Goal: Task Accomplishment & Management: Manage account settings

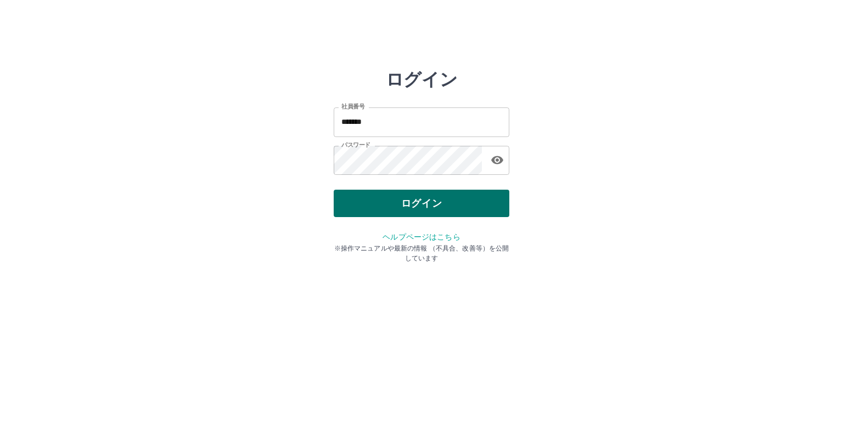
click at [469, 210] on button "ログイン" at bounding box center [422, 203] width 176 height 27
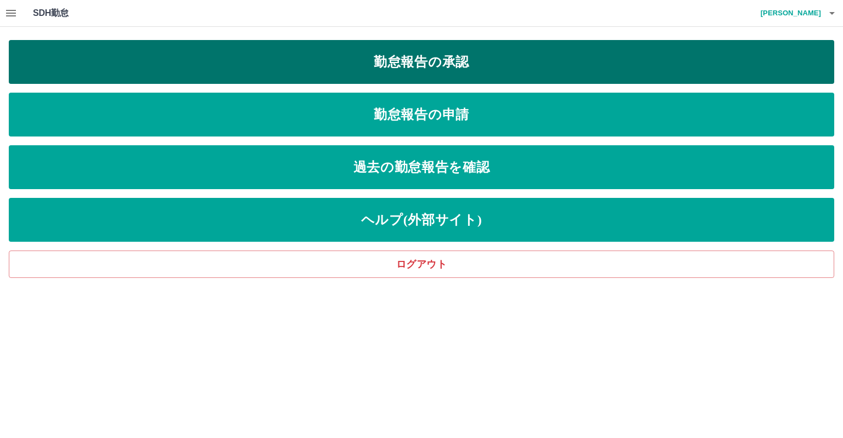
click at [281, 65] on link "勤怠報告の承認" at bounding box center [421, 62] width 825 height 44
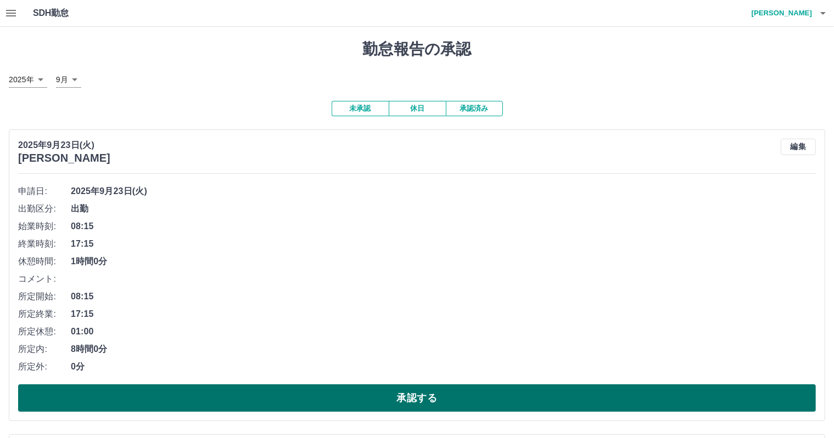
click at [351, 403] on button "承認する" at bounding box center [416, 398] width 797 height 27
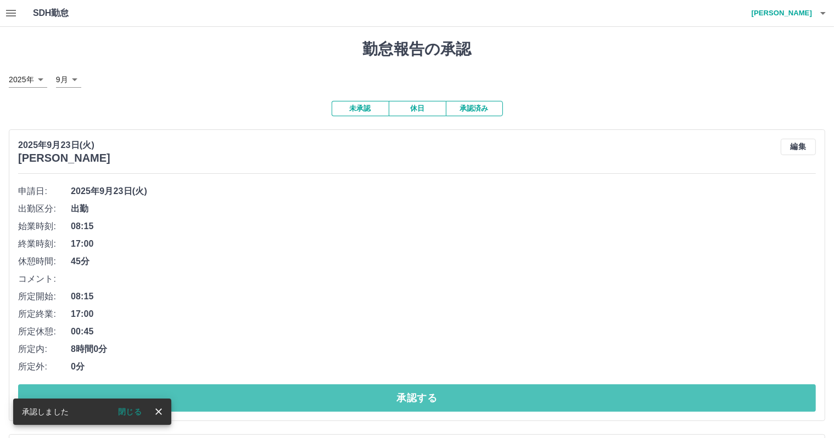
click at [351, 403] on button "承認する" at bounding box center [416, 398] width 797 height 27
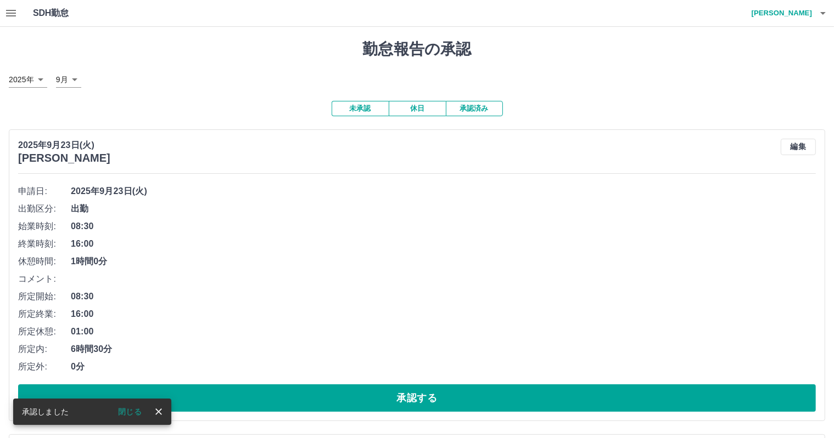
click at [351, 403] on button "承認する" at bounding box center [416, 398] width 797 height 27
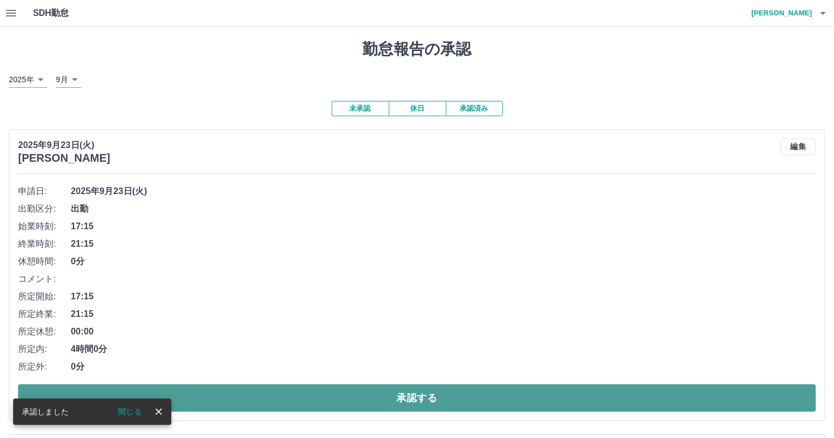
click at [337, 408] on button "承認する" at bounding box center [416, 398] width 797 height 27
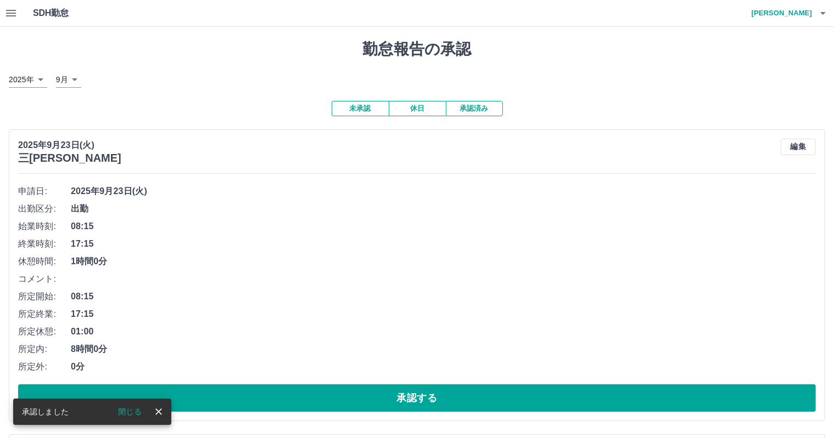
click at [337, 402] on button "承認する" at bounding box center [416, 398] width 797 height 27
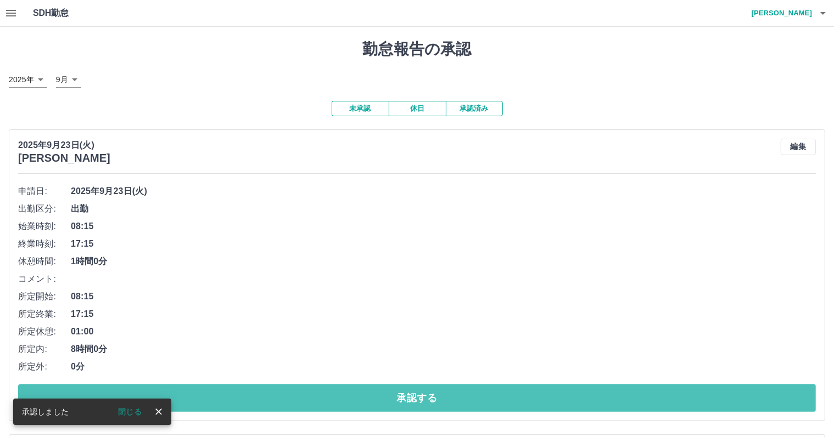
click at [337, 402] on button "承認する" at bounding box center [416, 398] width 797 height 27
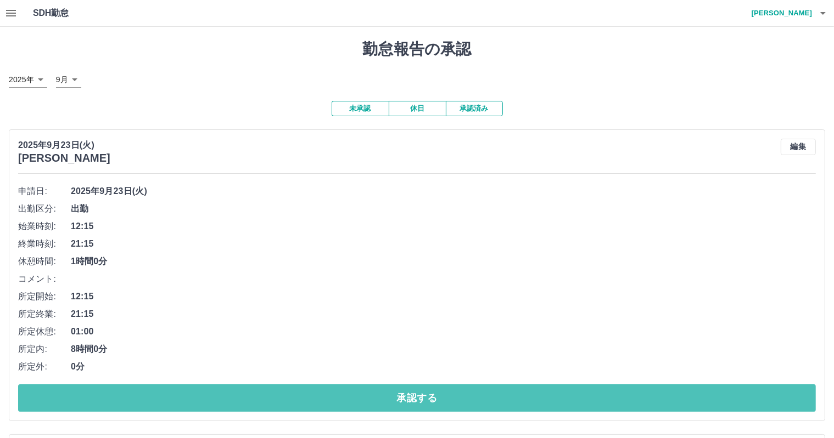
click at [337, 402] on button "承認する" at bounding box center [416, 398] width 797 height 27
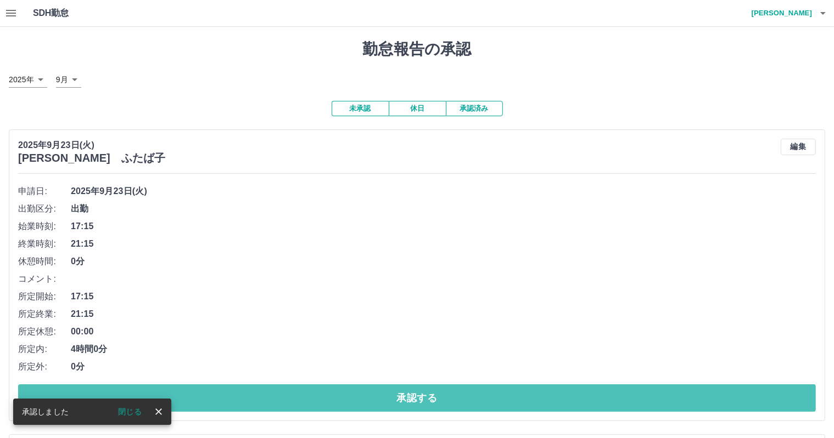
click at [337, 402] on button "承認する" at bounding box center [416, 398] width 797 height 27
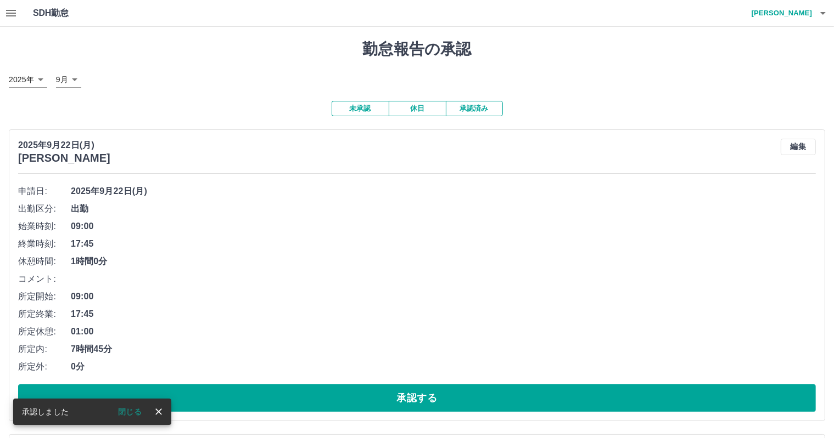
click at [337, 402] on button "承認する" at bounding box center [416, 398] width 797 height 27
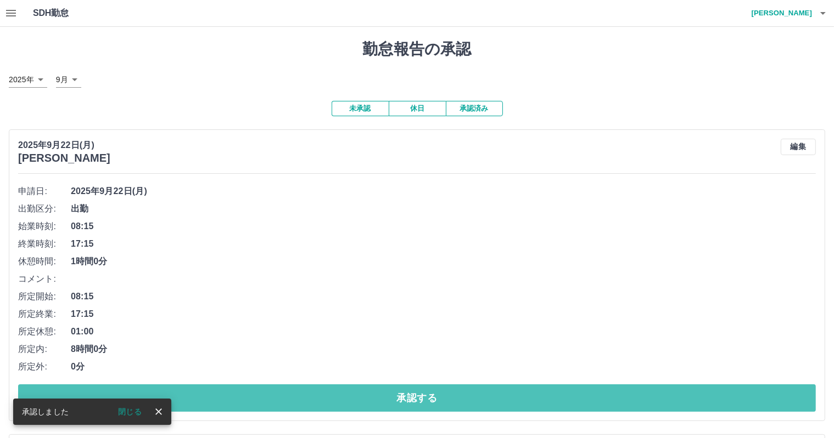
click at [337, 402] on button "承認する" at bounding box center [416, 398] width 797 height 27
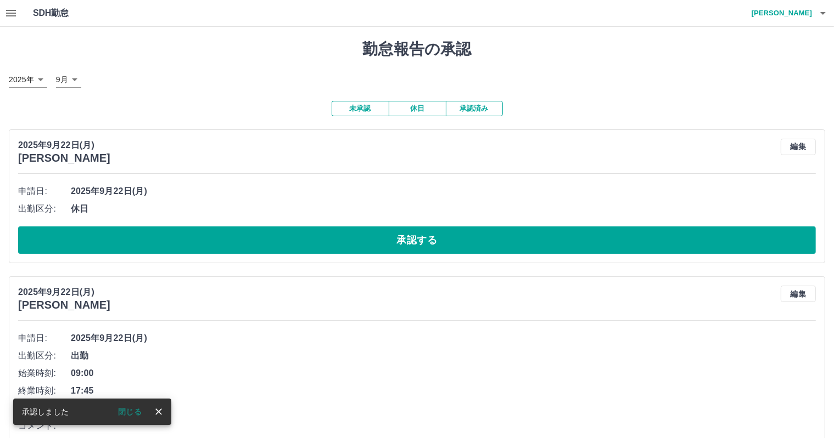
click at [337, 402] on span "1時間0分" at bounding box center [443, 408] width 745 height 13
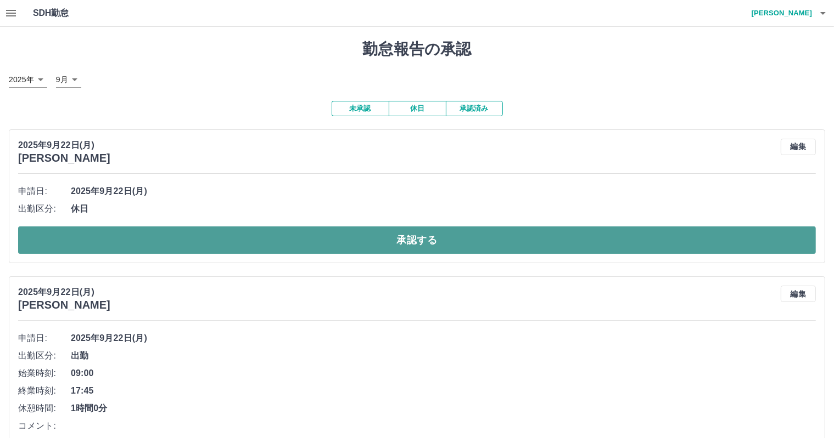
click at [302, 238] on button "承認する" at bounding box center [416, 240] width 797 height 27
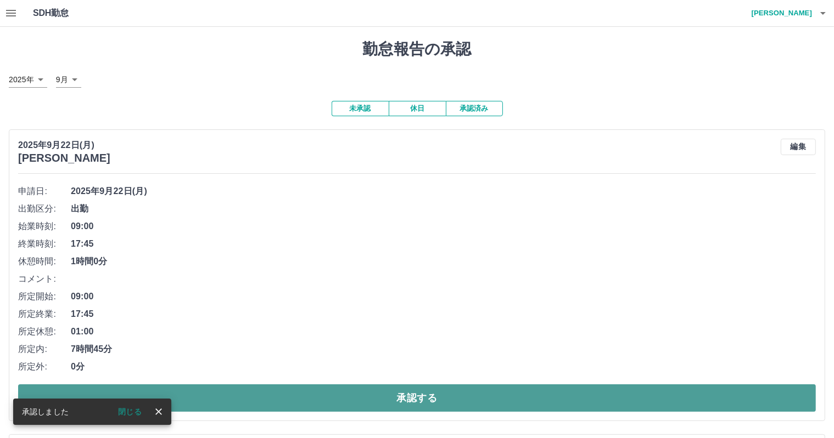
click at [387, 399] on button "承認する" at bounding box center [416, 398] width 797 height 27
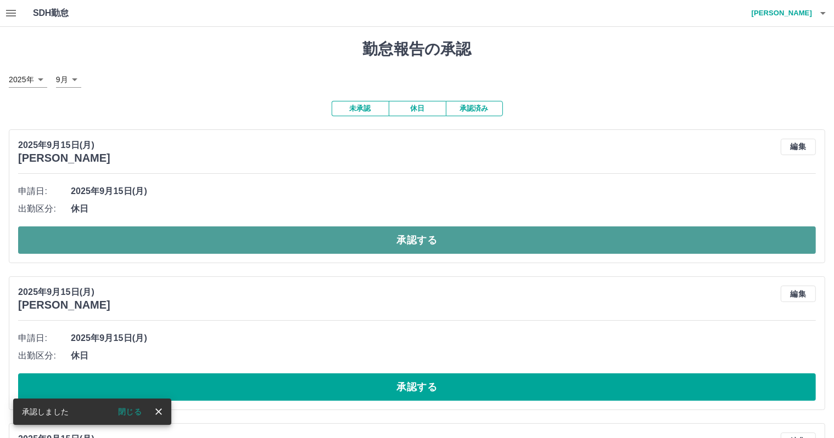
click at [278, 244] on button "承認する" at bounding box center [416, 240] width 797 height 27
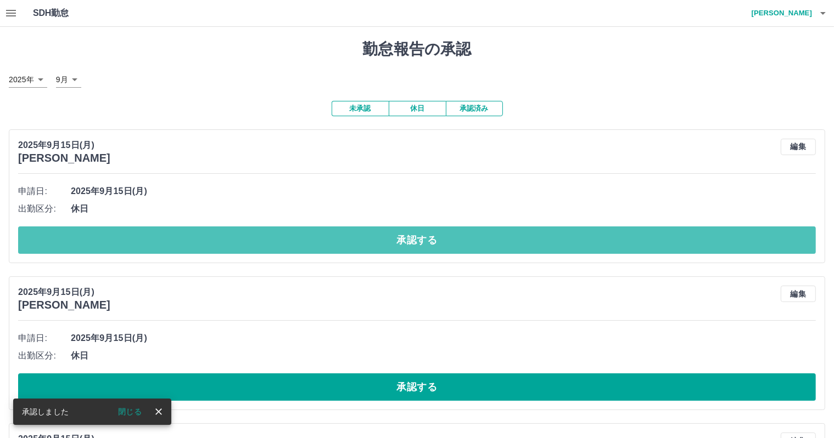
click at [277, 244] on button "承認する" at bounding box center [416, 240] width 797 height 27
click at [276, 243] on button "承認する" at bounding box center [416, 240] width 797 height 27
click at [288, 245] on button "承認する" at bounding box center [416, 240] width 797 height 27
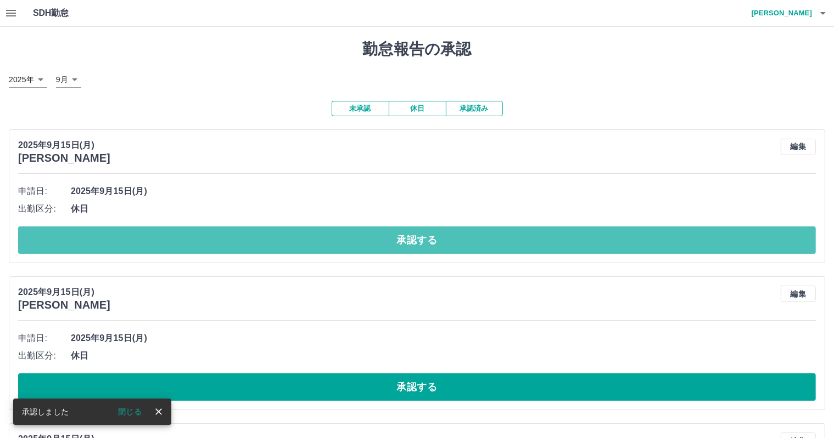
click at [288, 245] on button "承認する" at bounding box center [416, 240] width 797 height 27
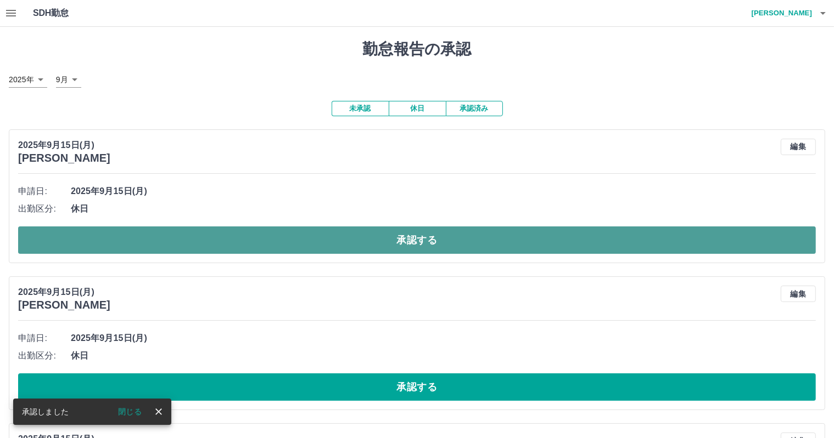
click at [362, 249] on button "承認する" at bounding box center [416, 240] width 797 height 27
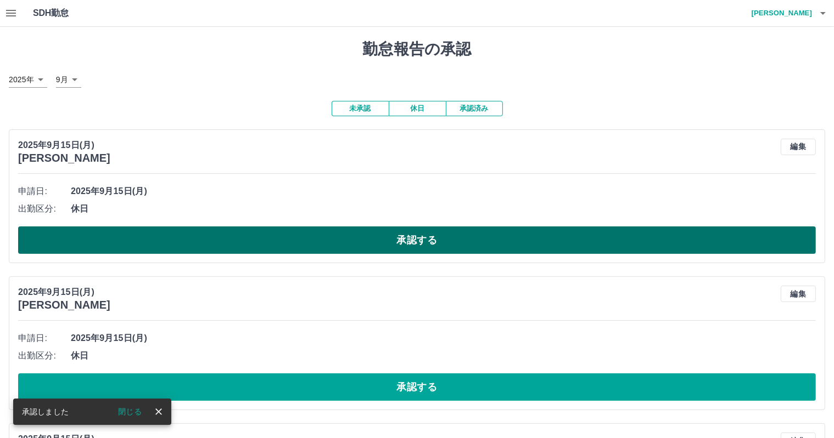
click at [294, 245] on button "承認する" at bounding box center [416, 240] width 797 height 27
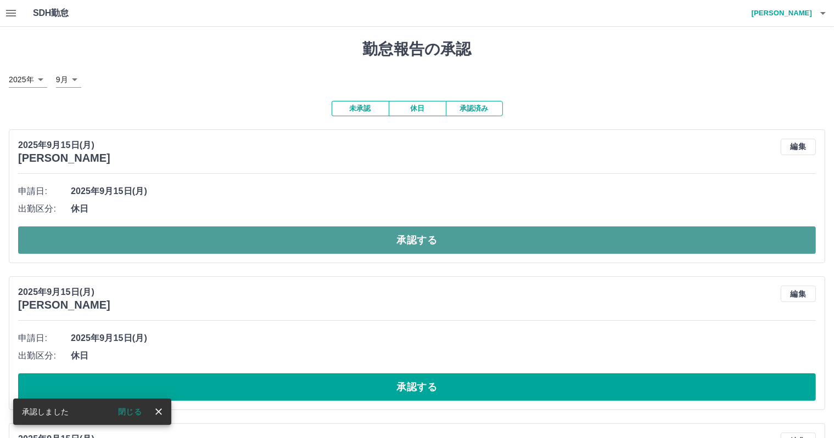
click at [322, 241] on button "承認する" at bounding box center [416, 240] width 797 height 27
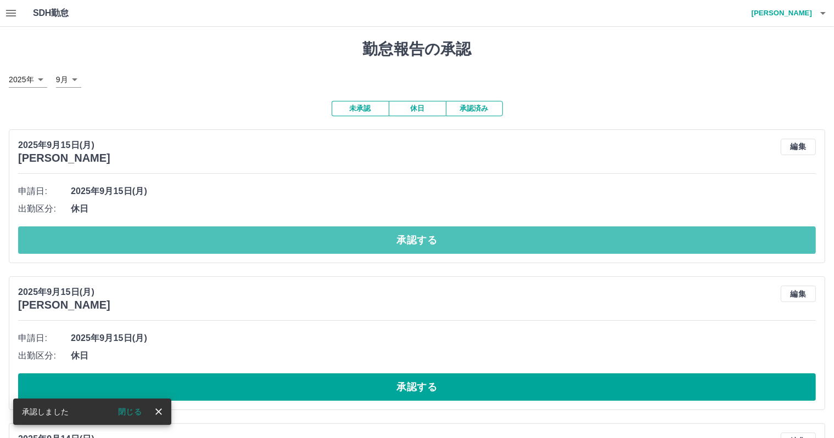
click at [387, 252] on button "承認する" at bounding box center [416, 240] width 797 height 27
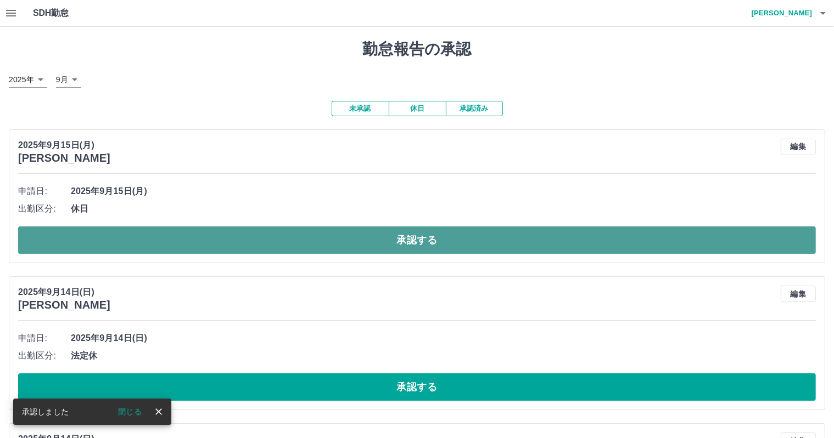
click at [369, 231] on button "承認する" at bounding box center [416, 240] width 797 height 27
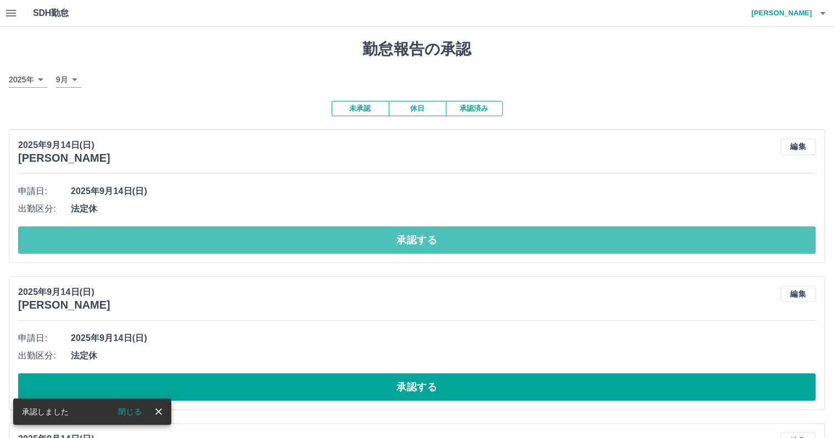
click at [369, 231] on button "承認する" at bounding box center [416, 240] width 797 height 27
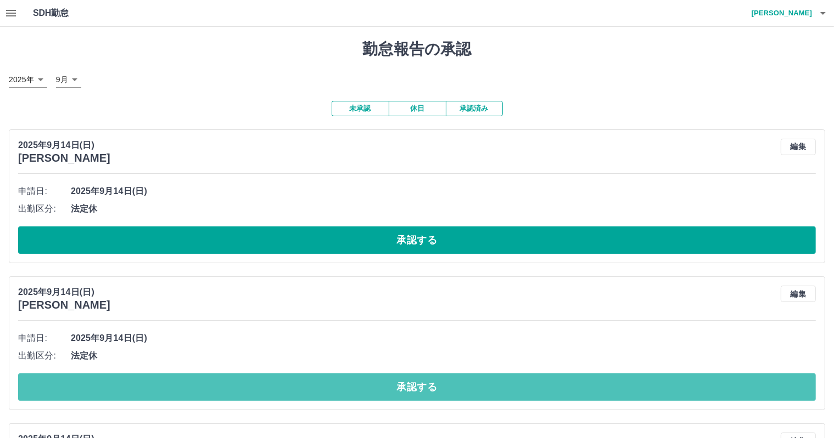
drag, startPoint x: 470, startPoint y: 401, endPoint x: 427, endPoint y: 323, distance: 88.4
click at [470, 397] on button "承認する" at bounding box center [416, 387] width 797 height 27
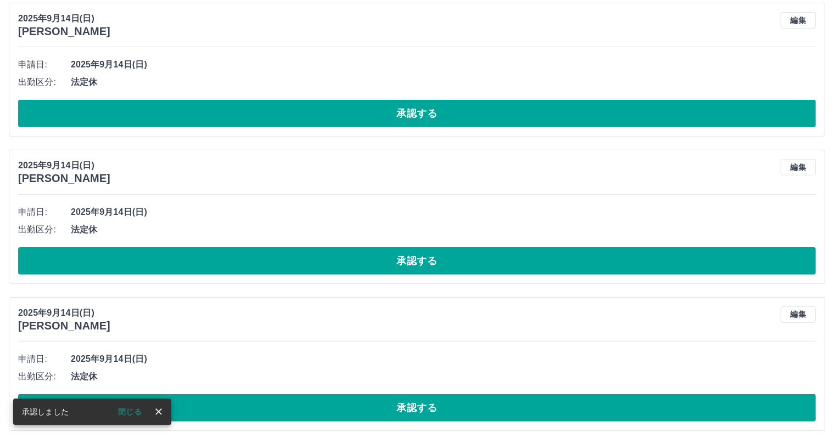
scroll to position [274, 0]
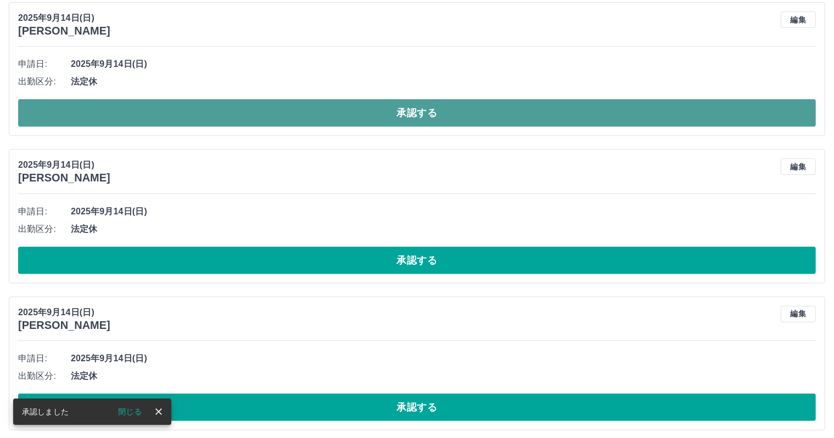
click at [415, 125] on button "承認する" at bounding box center [416, 112] width 797 height 27
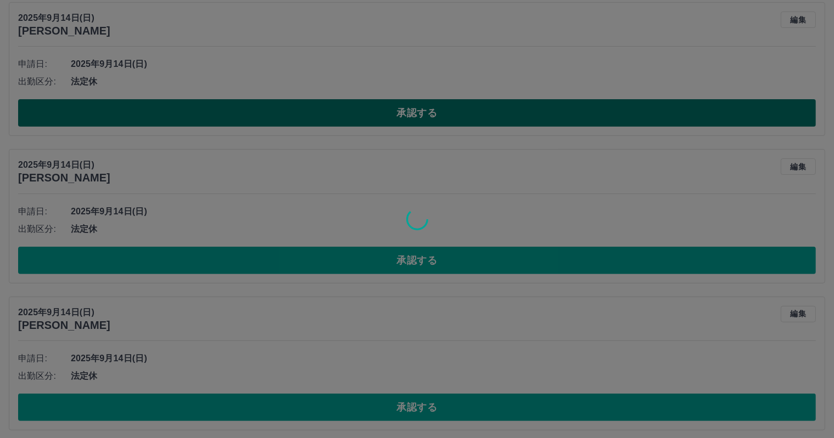
scroll to position [127, 0]
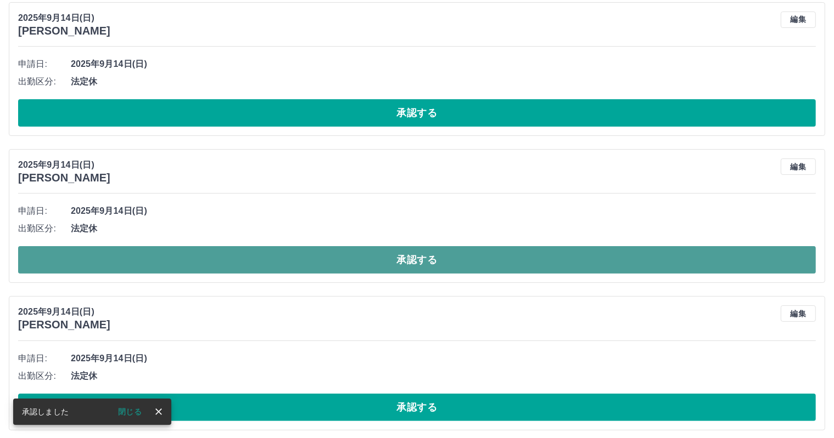
click at [430, 264] on button "承認する" at bounding box center [416, 259] width 797 height 27
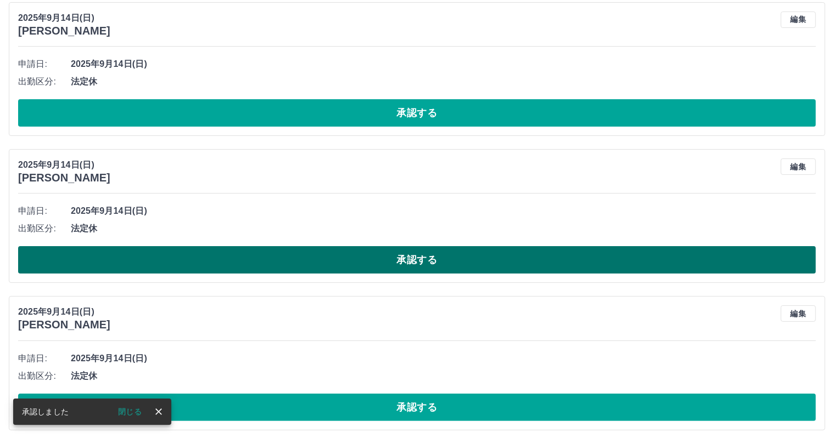
click at [485, 251] on button "承認する" at bounding box center [416, 259] width 797 height 27
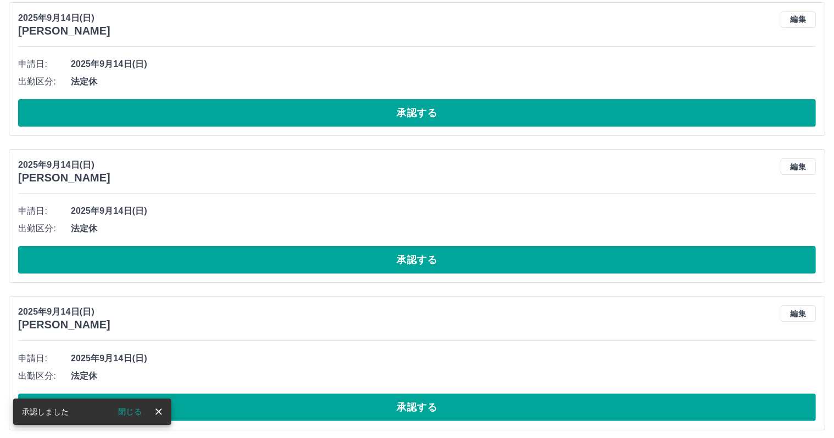
click at [491, 250] on button "承認する" at bounding box center [416, 259] width 797 height 27
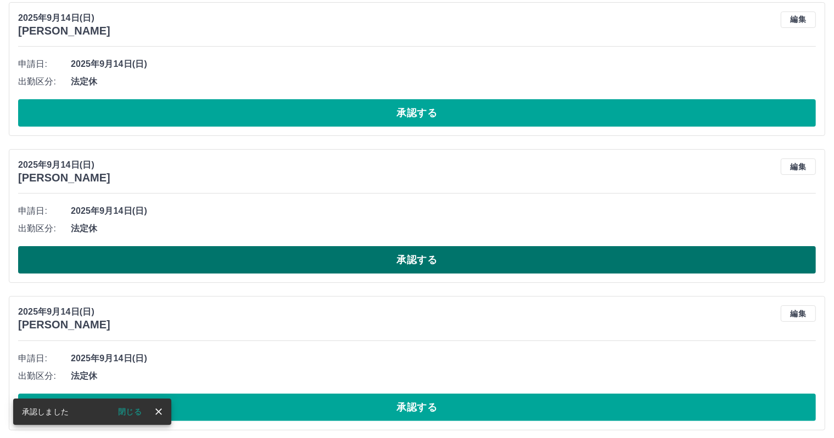
click at [435, 264] on button "承認する" at bounding box center [416, 259] width 797 height 27
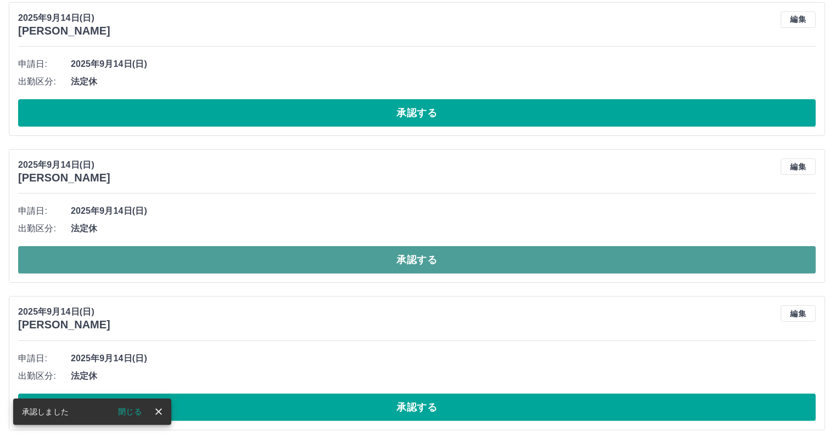
click at [442, 251] on button "承認する" at bounding box center [416, 259] width 797 height 27
click at [387, 247] on button "承認する" at bounding box center [416, 259] width 797 height 27
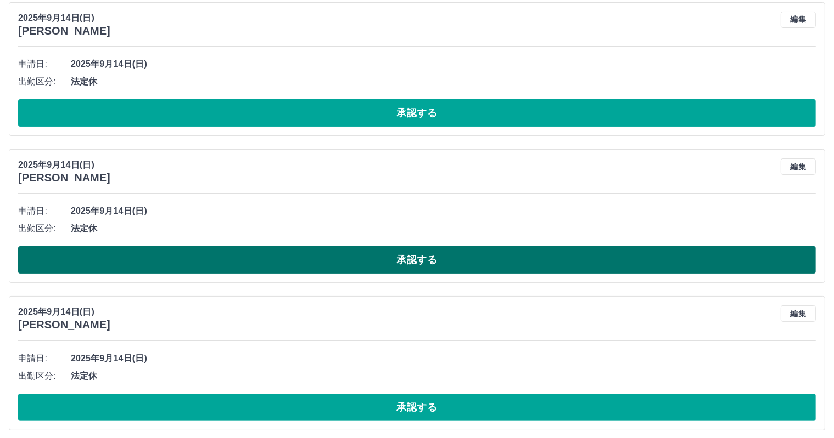
click at [391, 256] on button "承認する" at bounding box center [416, 259] width 797 height 27
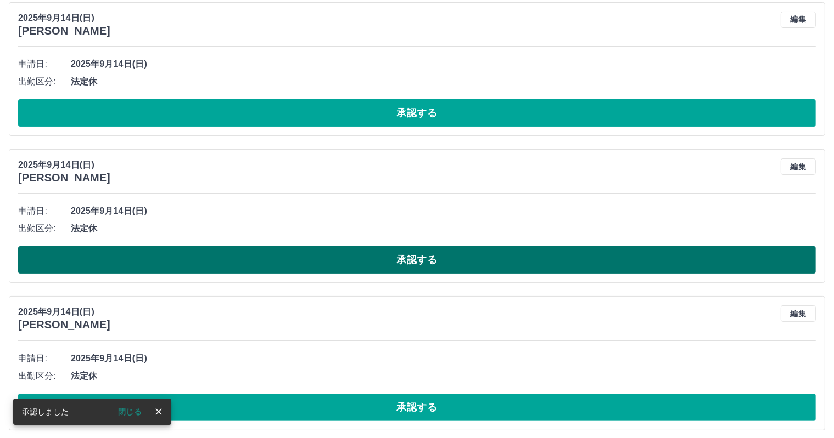
click at [449, 248] on button "承認する" at bounding box center [416, 259] width 797 height 27
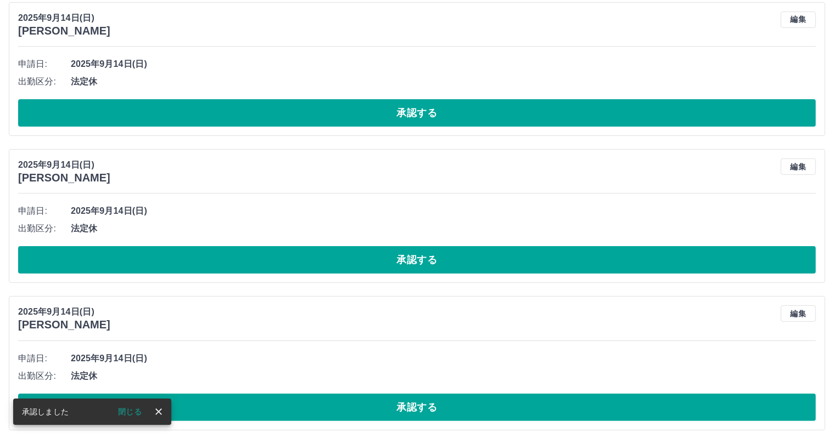
click at [452, 243] on div "申請日: [DATE] 出勤区分: 法定休 承認する" at bounding box center [416, 237] width 797 height 71
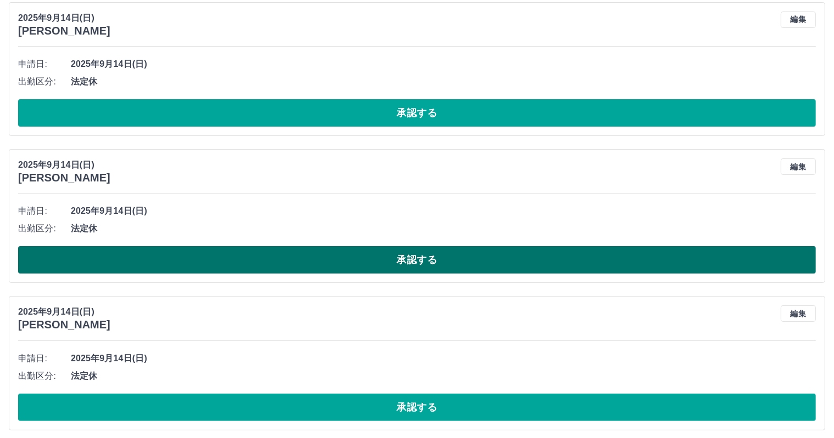
click at [449, 255] on button "承認する" at bounding box center [416, 259] width 797 height 27
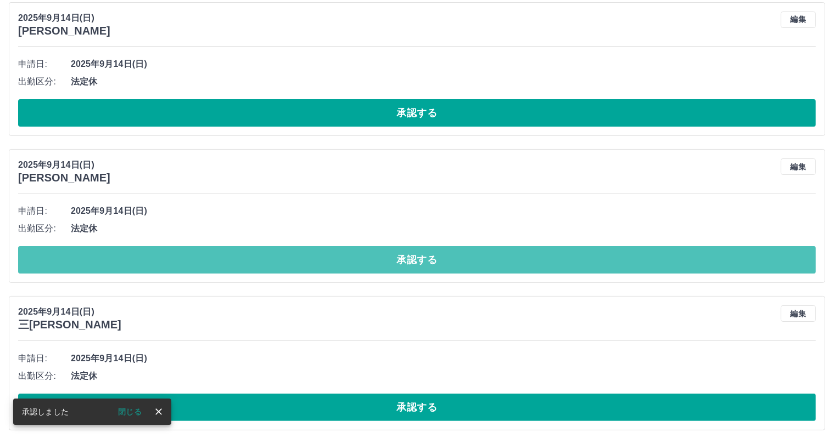
click at [448, 251] on button "承認する" at bounding box center [416, 259] width 797 height 27
click at [446, 250] on button "承認する" at bounding box center [416, 259] width 797 height 27
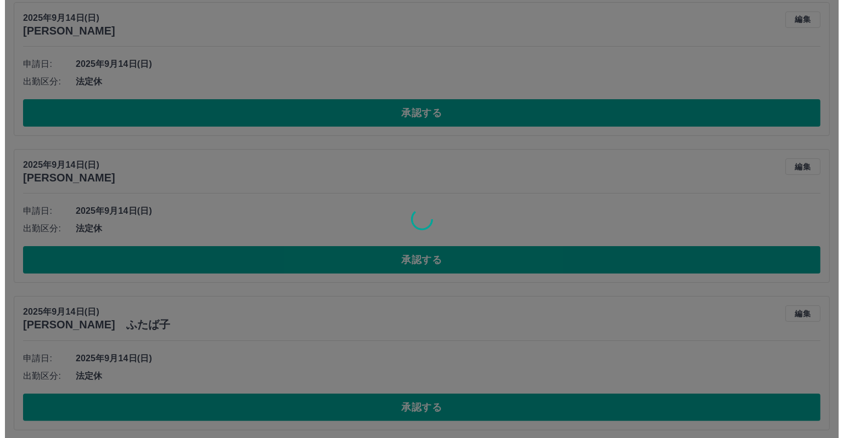
scroll to position [0, 0]
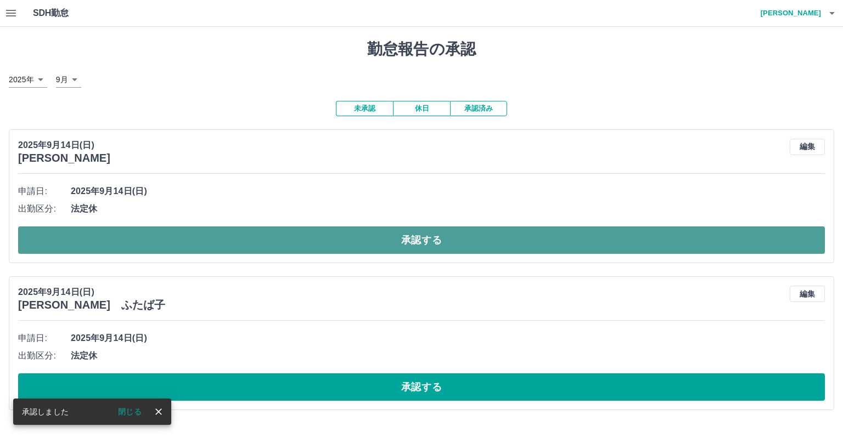
click at [431, 235] on button "承認する" at bounding box center [421, 240] width 807 height 27
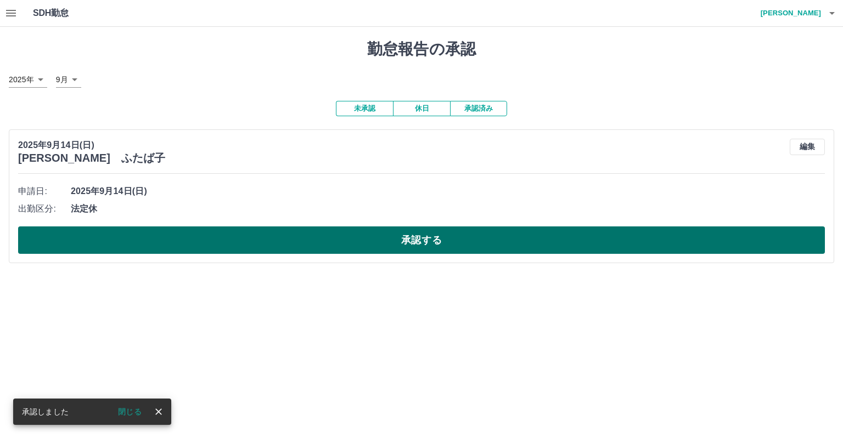
click at [297, 239] on button "承認する" at bounding box center [421, 240] width 807 height 27
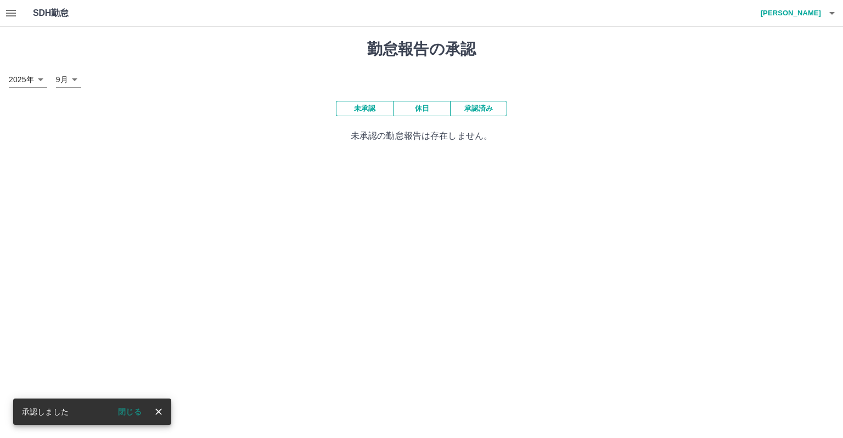
click at [11, 21] on button "button" at bounding box center [11, 13] width 22 height 26
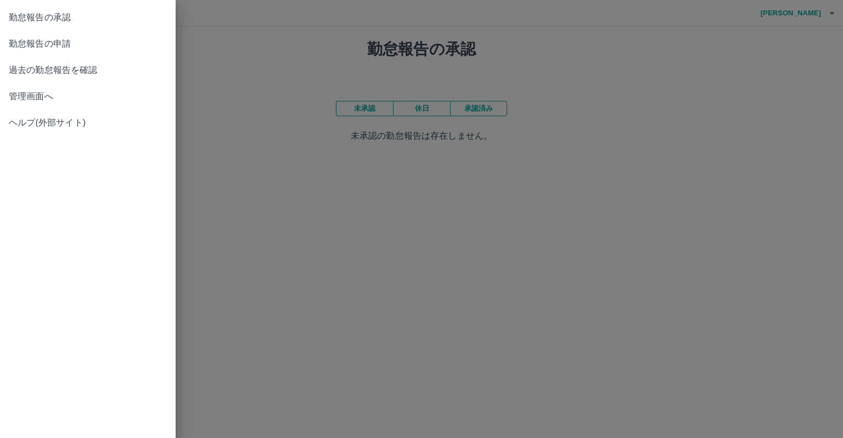
click at [74, 43] on span "勤怠報告の申請" at bounding box center [88, 43] width 158 height 13
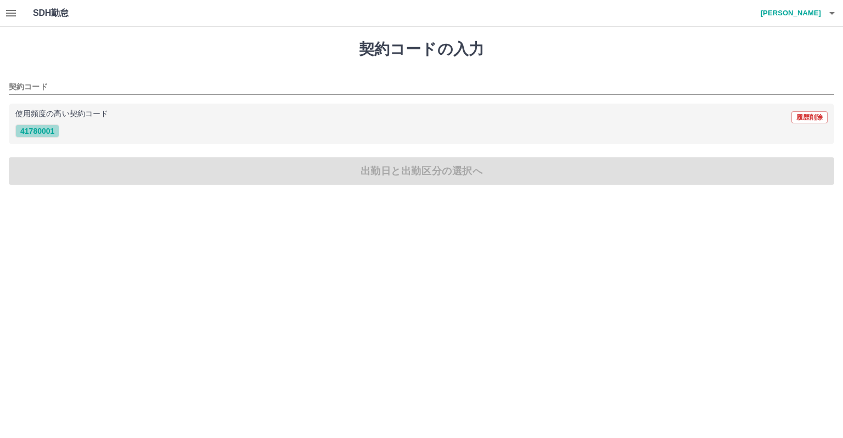
click at [46, 131] on button "41780001" at bounding box center [37, 131] width 44 height 13
type input "********"
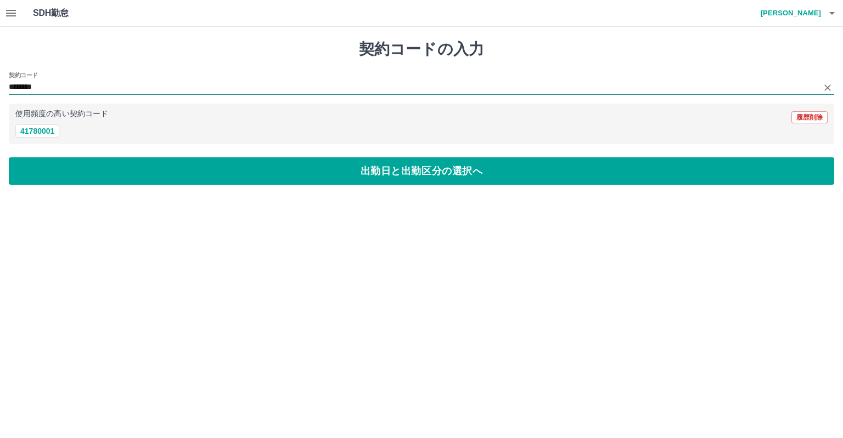
click at [61, 84] on input "********" at bounding box center [413, 88] width 809 height 14
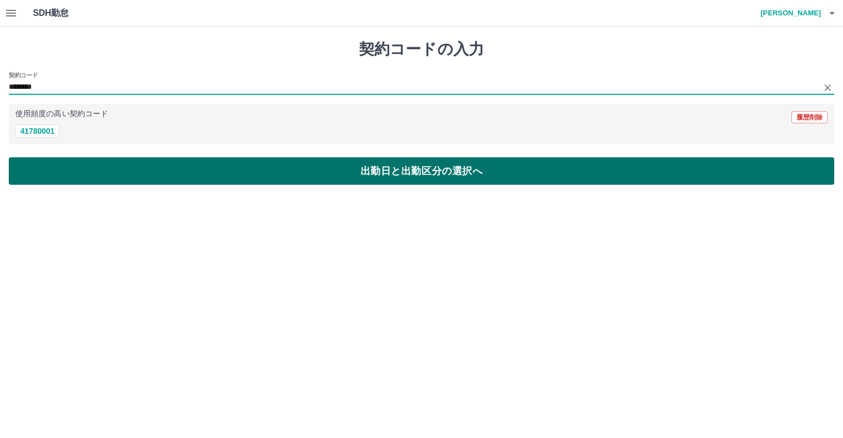
click at [67, 165] on button "出勤日と出勤区分の選択へ" at bounding box center [421, 170] width 825 height 27
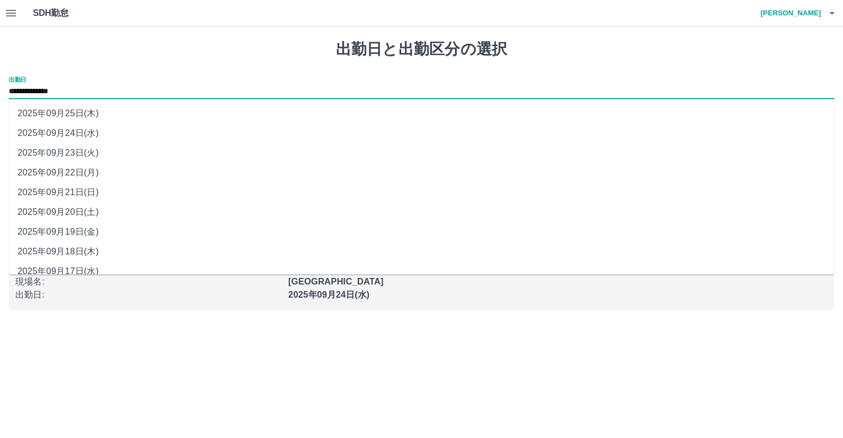
click at [81, 92] on input "**********" at bounding box center [421, 92] width 825 height 14
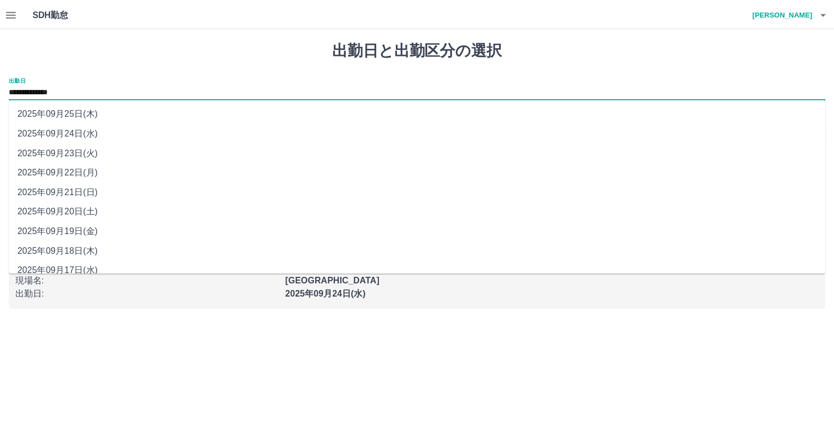
scroll to position [11, 0]
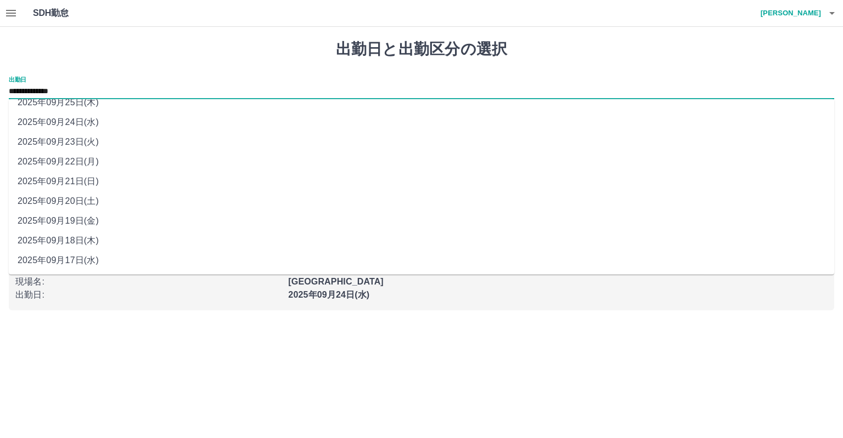
click at [154, 48] on h1 "出勤日と出勤区分の選択" at bounding box center [421, 49] width 825 height 19
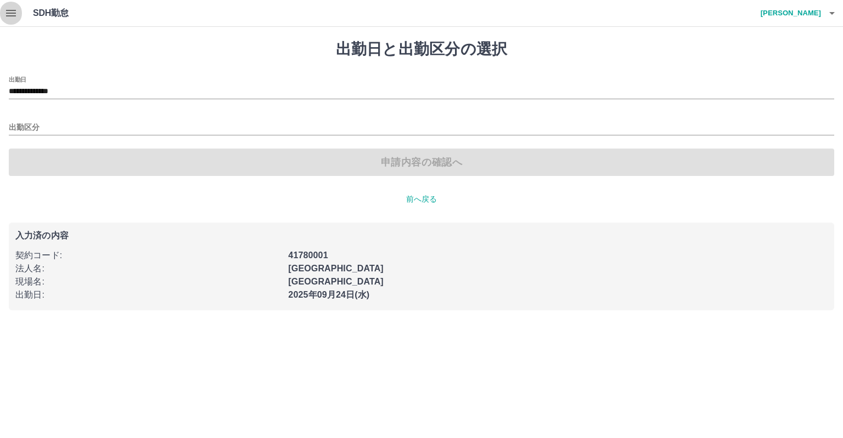
click at [2, 15] on button "button" at bounding box center [11, 13] width 22 height 26
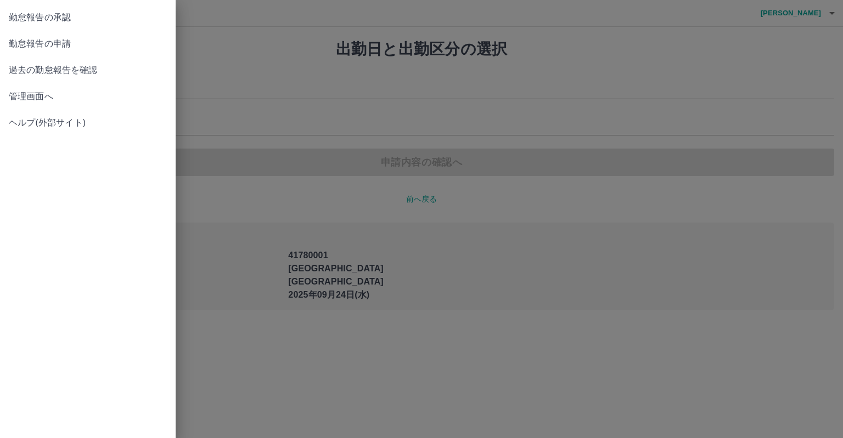
click at [25, 72] on span "過去の勤怠報告を確認" at bounding box center [88, 70] width 158 height 13
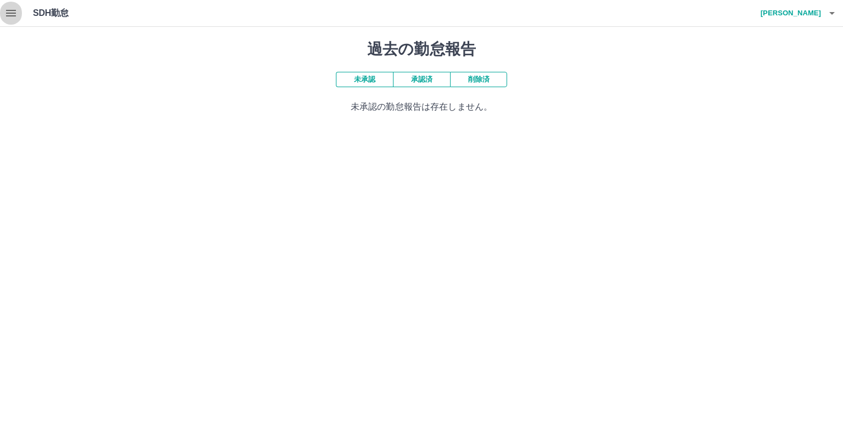
click at [9, 13] on icon "button" at bounding box center [11, 13] width 10 height 7
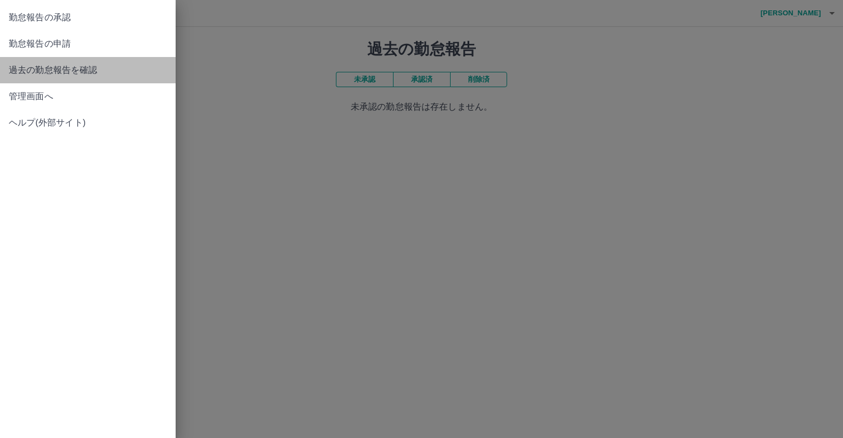
click at [40, 76] on span "過去の勤怠報告を確認" at bounding box center [88, 70] width 158 height 13
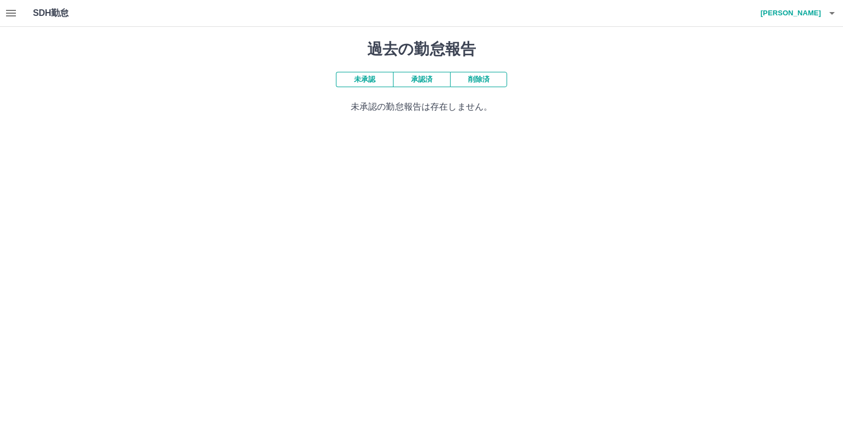
click at [8, 18] on icon "button" at bounding box center [10, 13] width 13 height 13
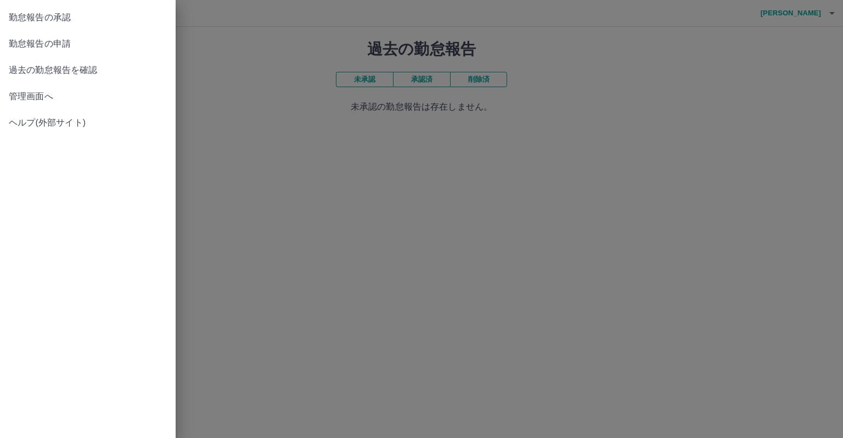
click at [21, 105] on link "管理画面へ" at bounding box center [88, 96] width 176 height 26
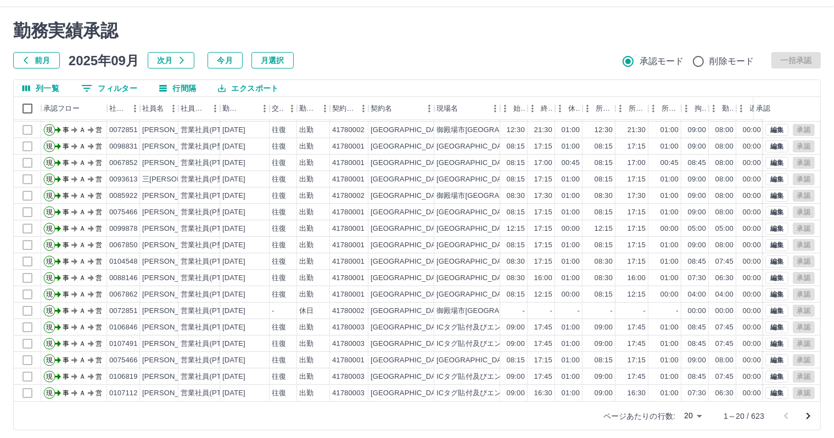
scroll to position [25, 0]
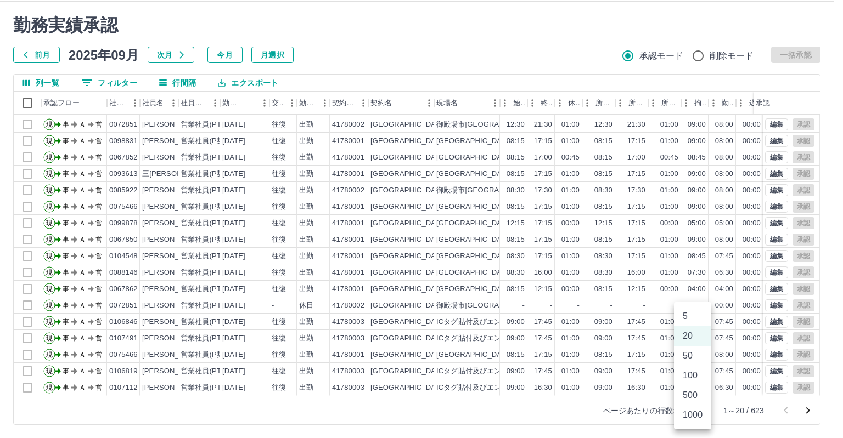
click at [690, 413] on body "SDH勤怠 [PERSON_NAME] 勤務実績承認 前月 [DATE] 次月 今月 月選択 承認モード 削除モード 一括承認 列一覧 0 フィルター 行間隔…" at bounding box center [421, 207] width 843 height 464
click at [685, 379] on li "100" at bounding box center [692, 376] width 37 height 20
type input "***"
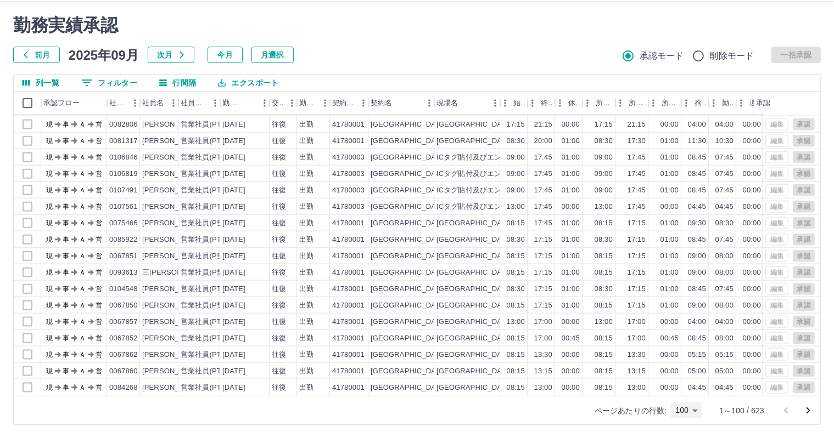
scroll to position [1373, 0]
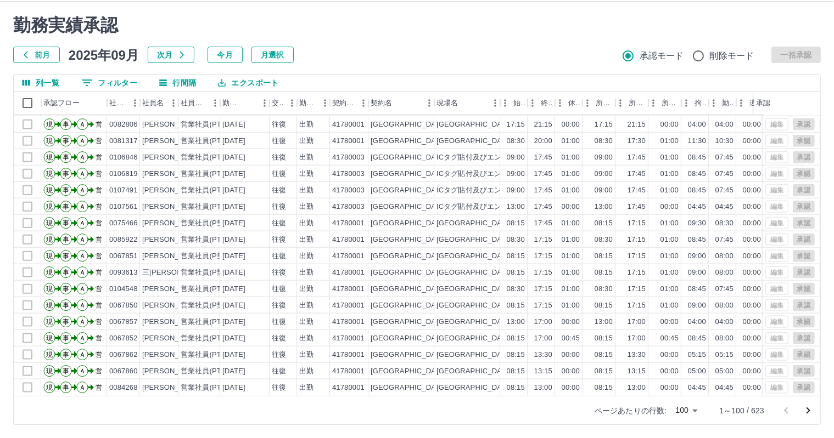
click at [696, 419] on div "ページあたりの行数: 100 *** 1～100 / 623" at bounding box center [700, 411] width 239 height 29
click at [813, 412] on icon "次のページへ" at bounding box center [807, 410] width 13 height 13
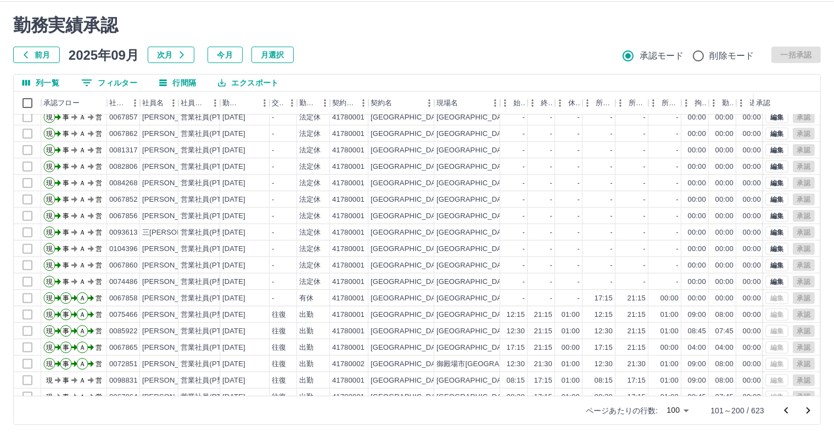
scroll to position [1372, 0]
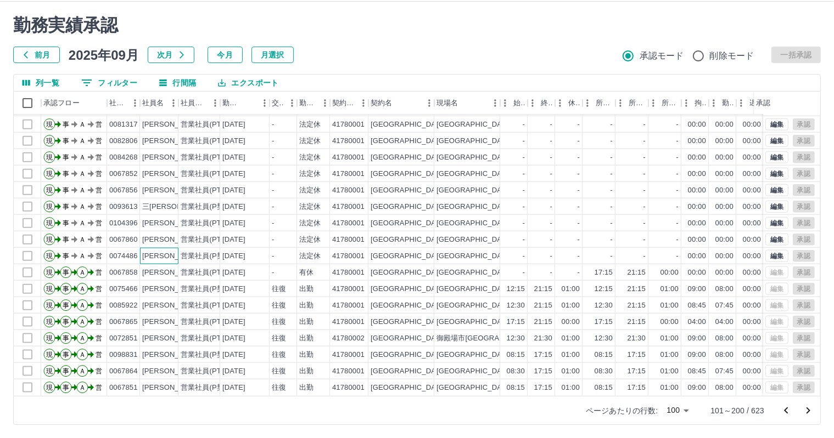
click at [158, 251] on div "[PERSON_NAME]" at bounding box center [172, 256] width 60 height 10
click at [765, 250] on button "編集" at bounding box center [776, 256] width 23 height 12
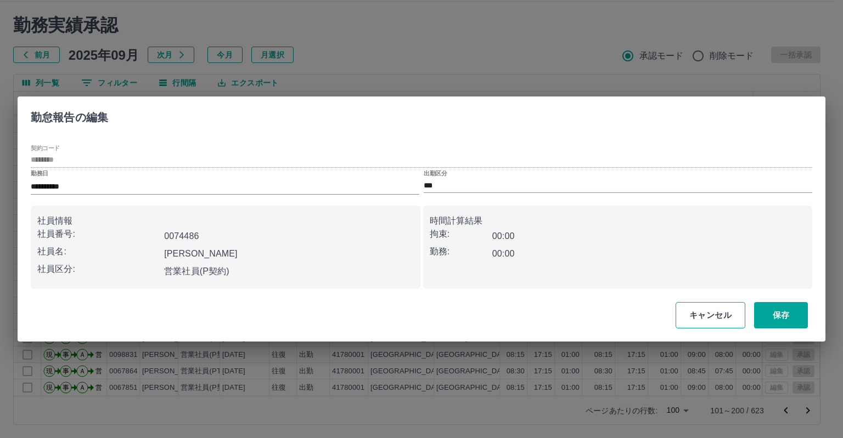
click at [717, 320] on button "キャンセル" at bounding box center [710, 315] width 70 height 26
